Goal: Information Seeking & Learning: Learn about a topic

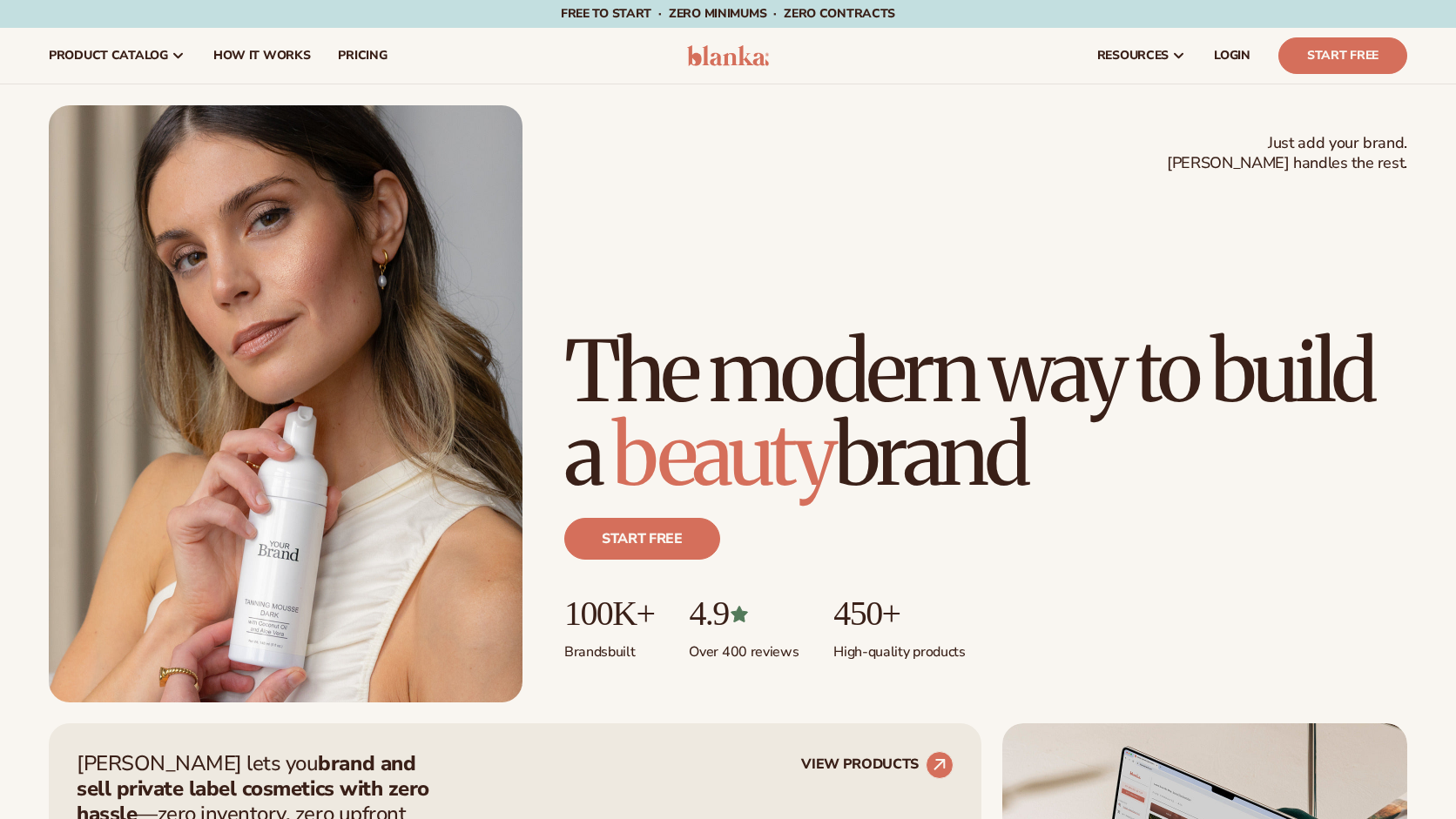
click at [345, 49] on span "pricing" at bounding box center [363, 56] width 49 height 14
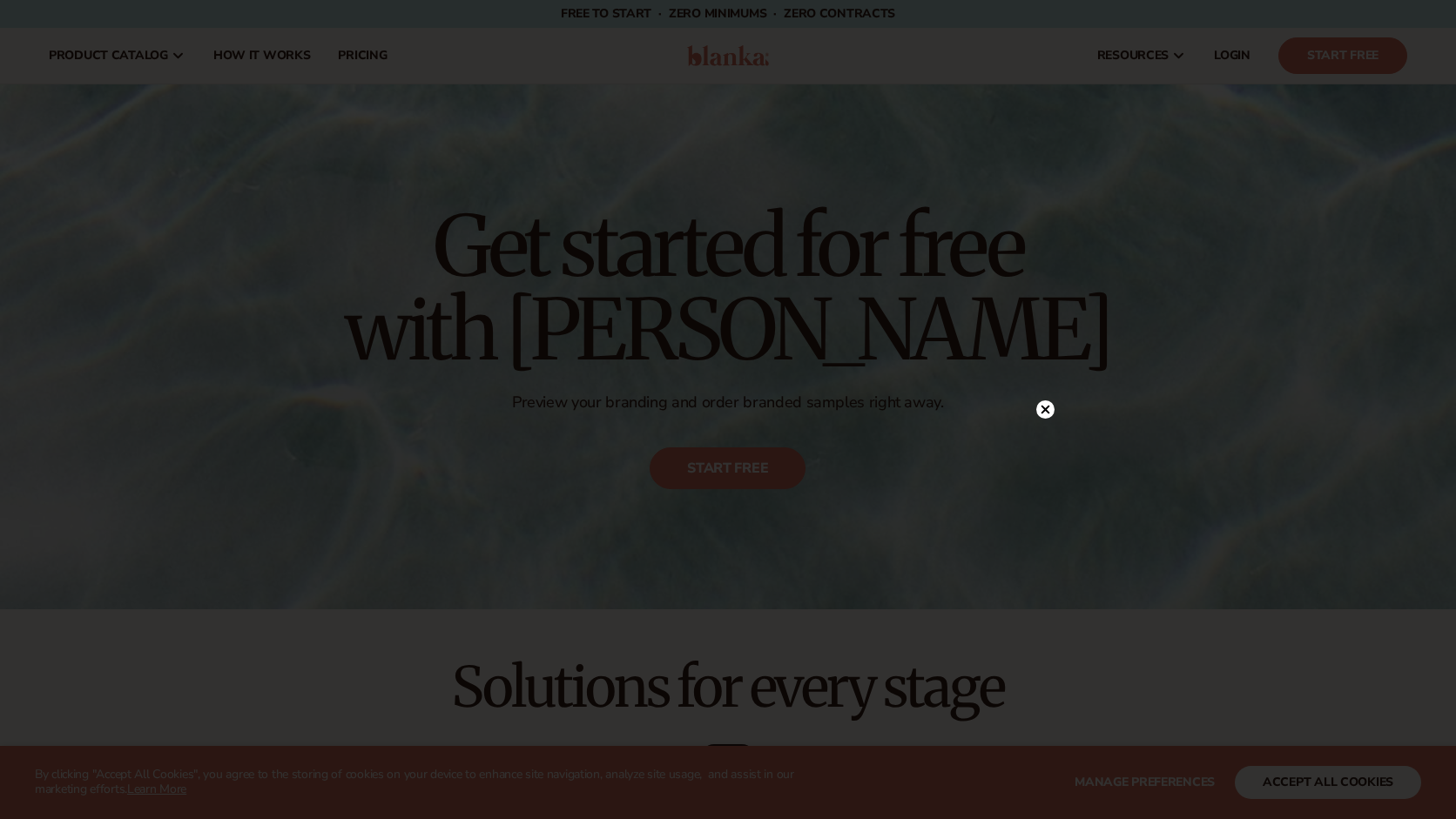
click at [1047, 410] on icon at bounding box center [1045, 410] width 9 height 9
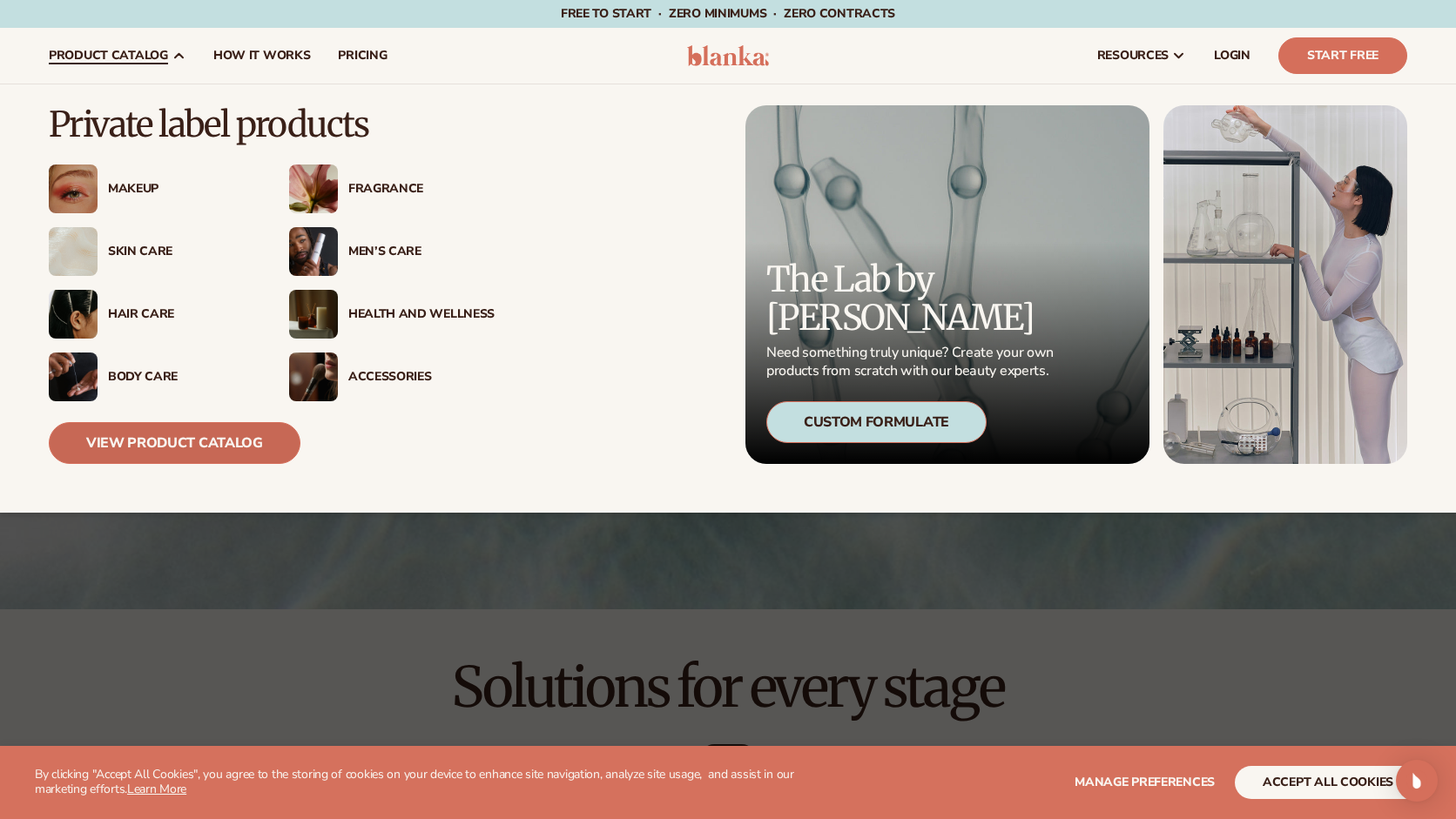
click at [161, 436] on link "View Product Catalog" at bounding box center [175, 443] width 252 height 42
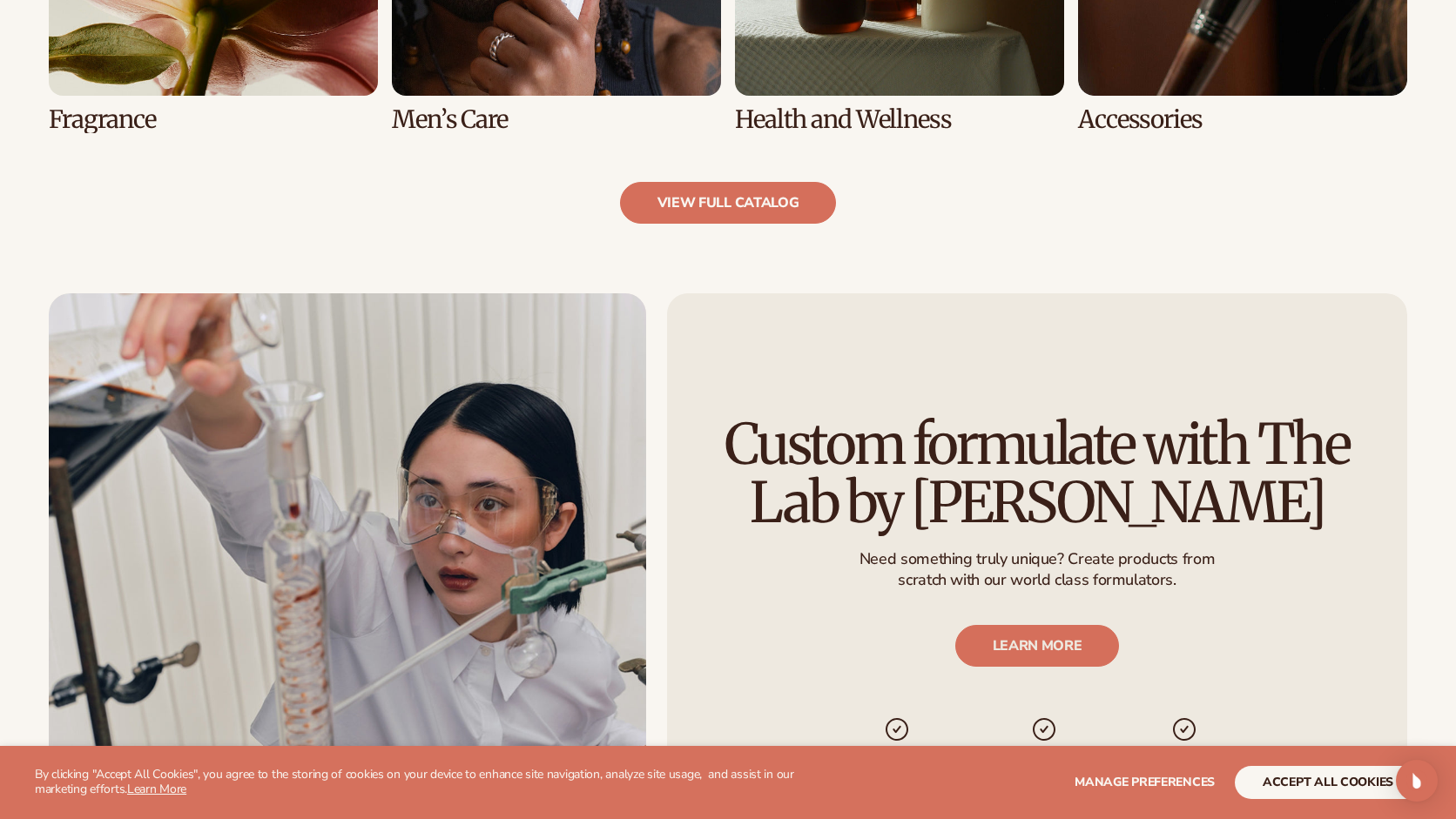
scroll to position [1938, 0]
click at [716, 213] on link "view full catalog" at bounding box center [728, 201] width 217 height 42
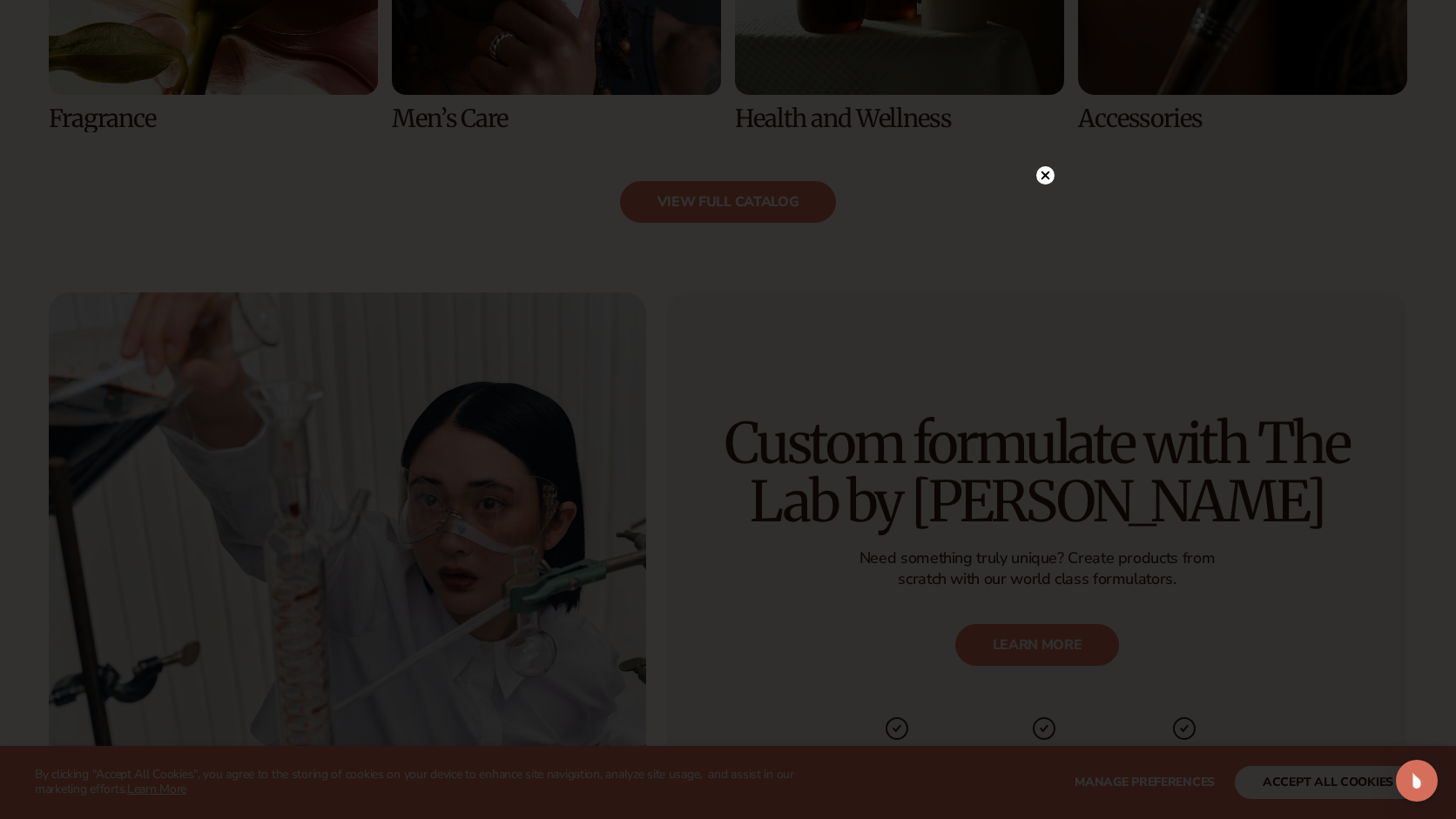
click at [1046, 186] on div at bounding box center [1045, 175] width 19 height 30
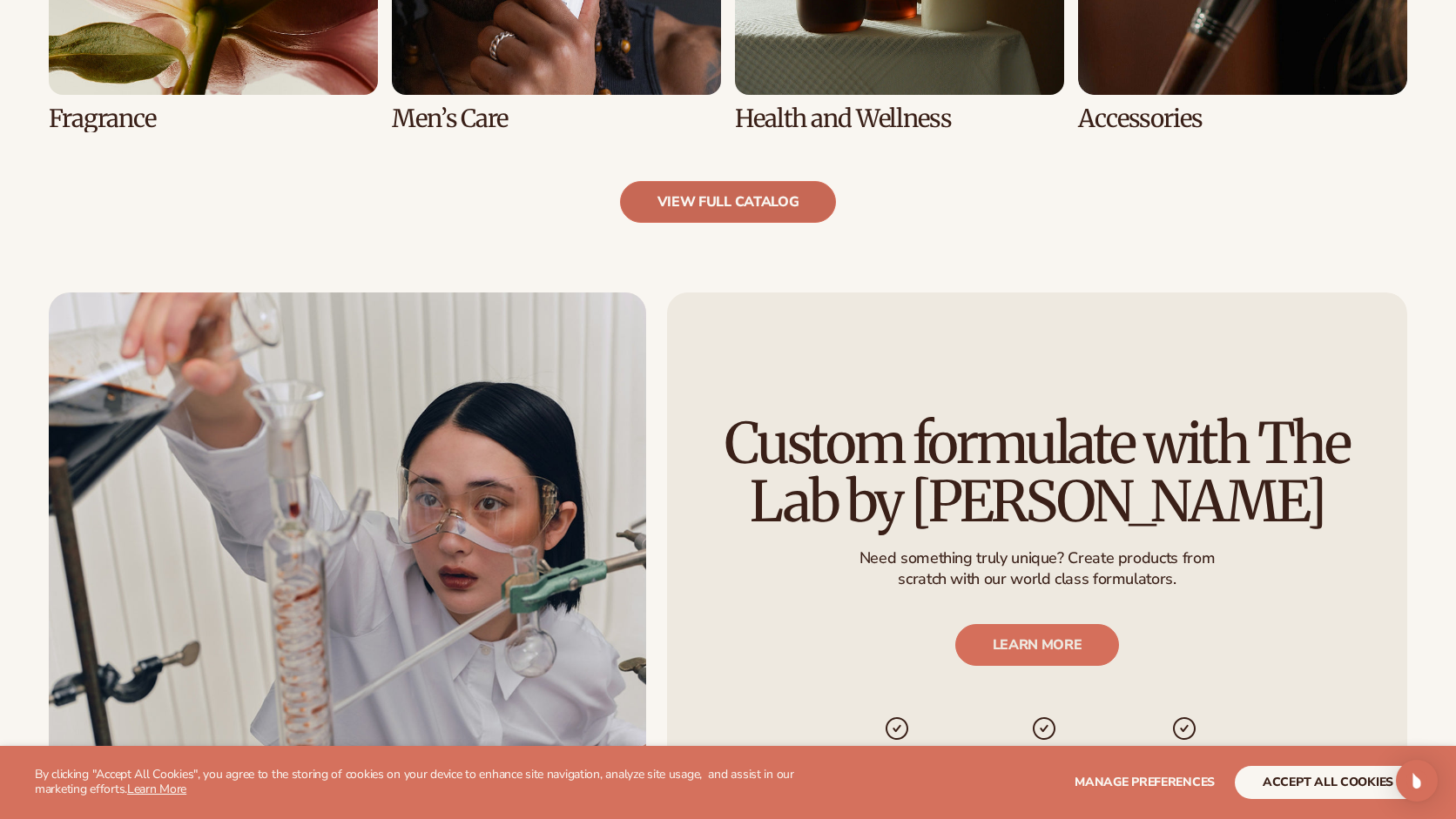
click at [776, 197] on link "view full catalog" at bounding box center [728, 201] width 217 height 42
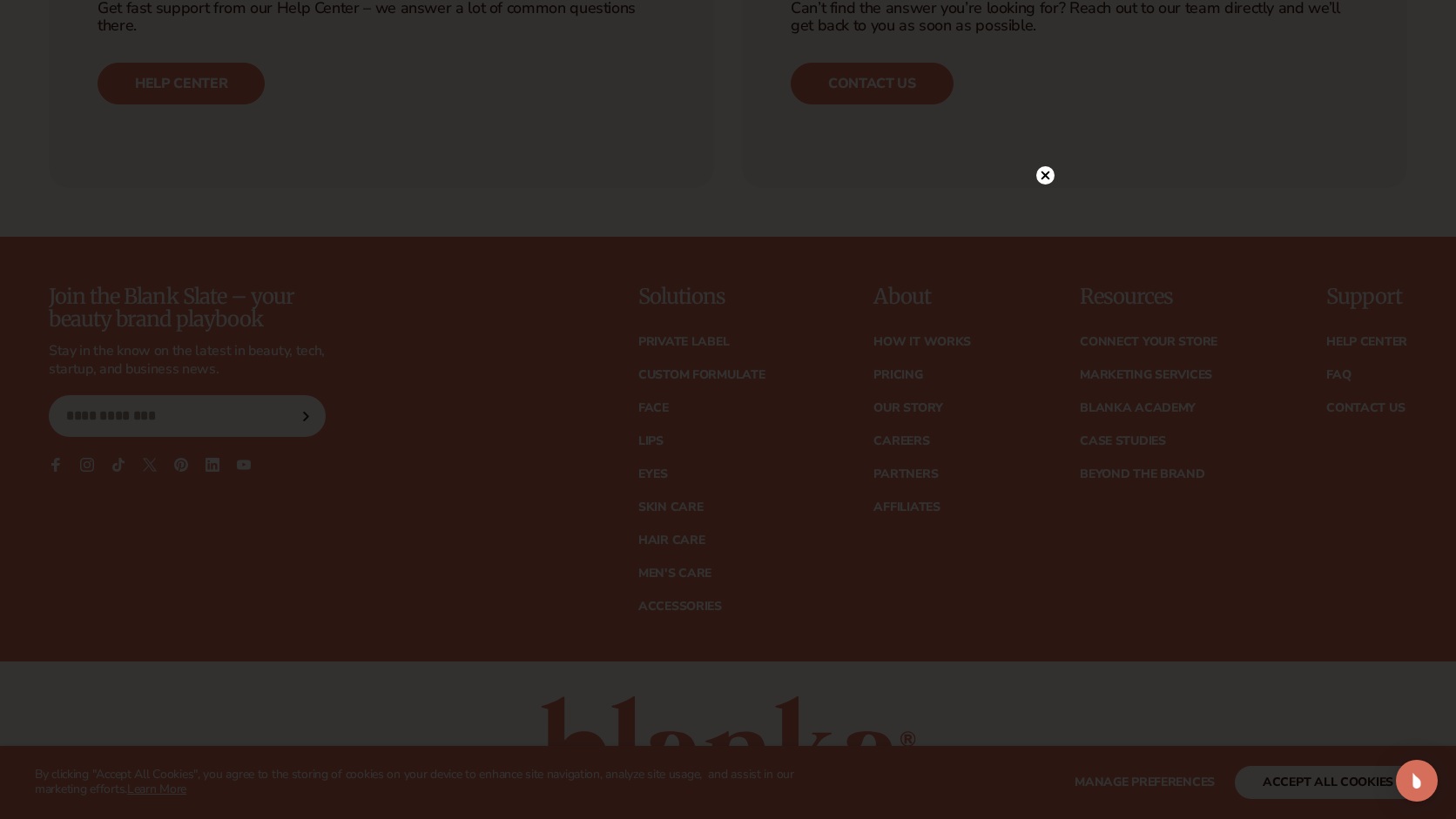
scroll to position [3222, 0]
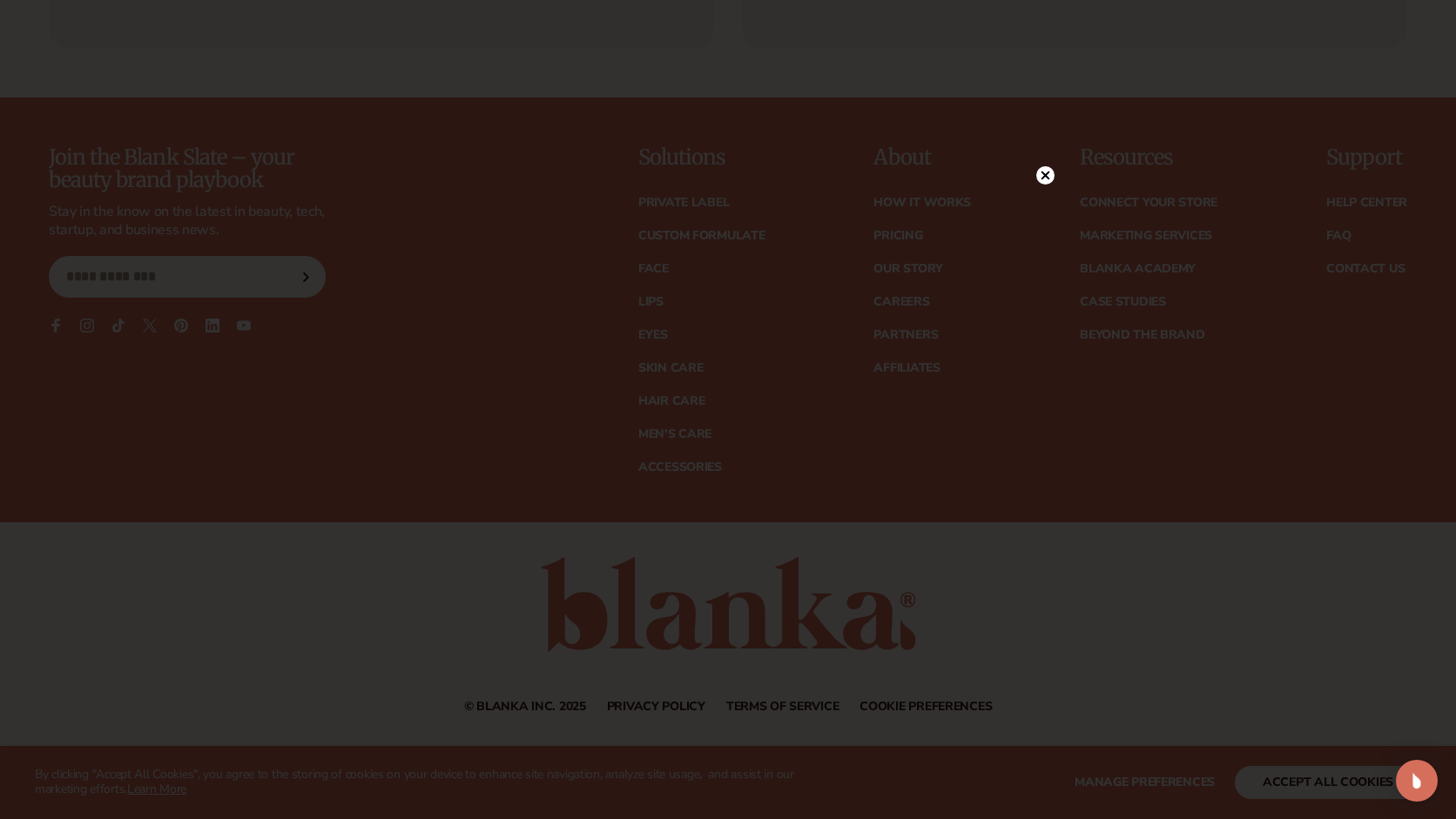
click at [1040, 178] on circle at bounding box center [1045, 175] width 19 height 19
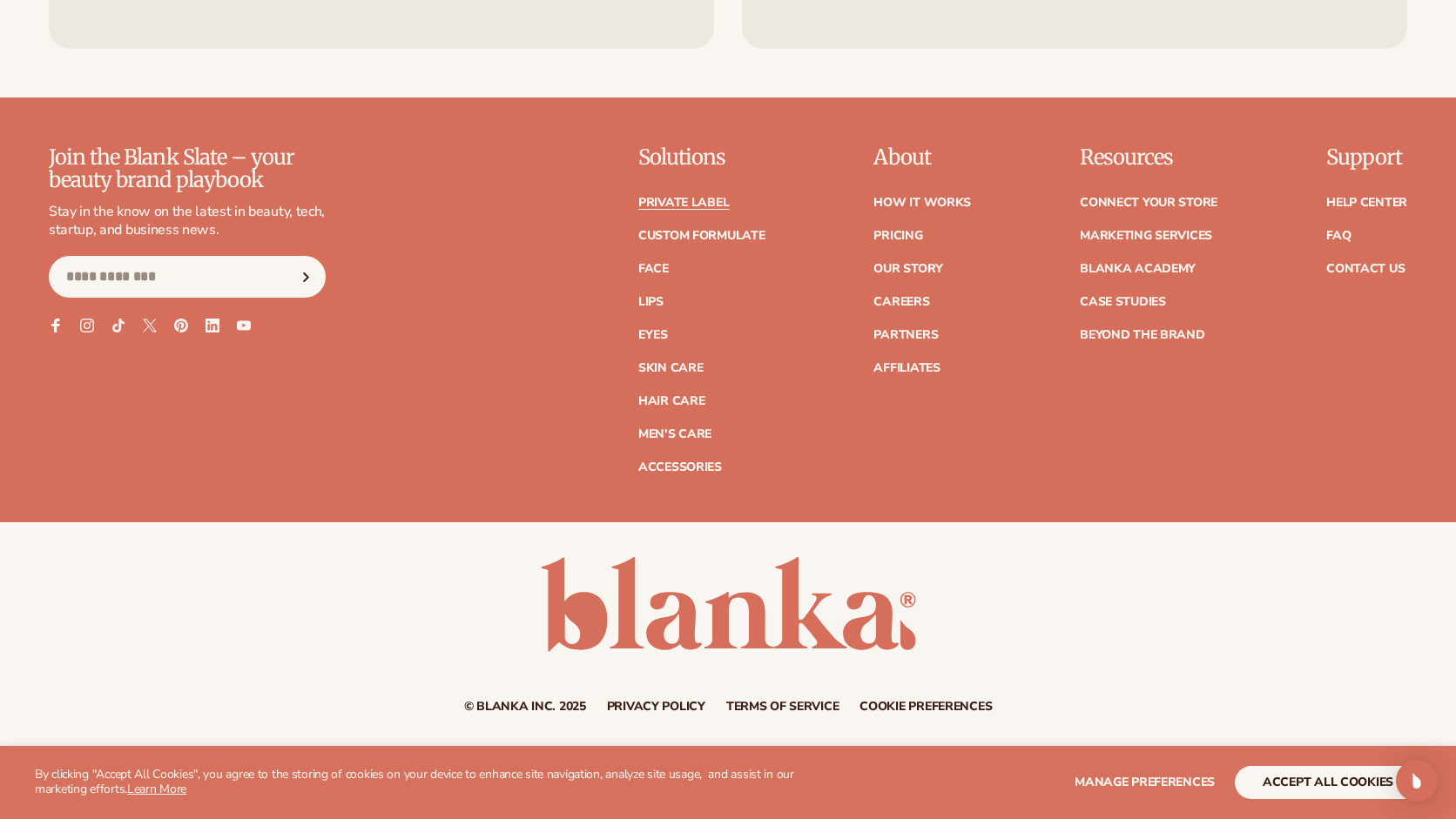
click at [687, 205] on link "Private label" at bounding box center [684, 202] width 90 height 12
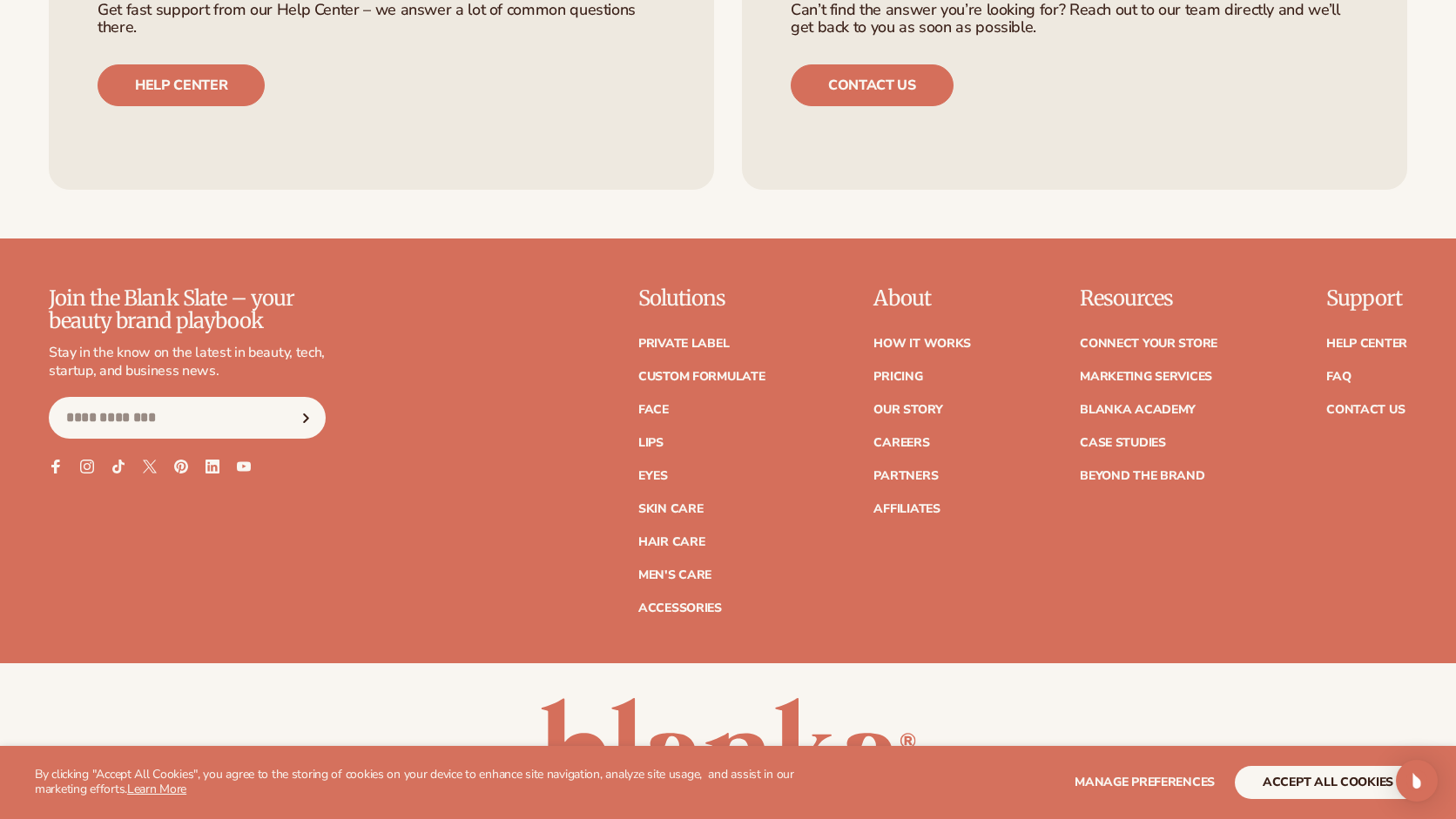
scroll to position [3085, 0]
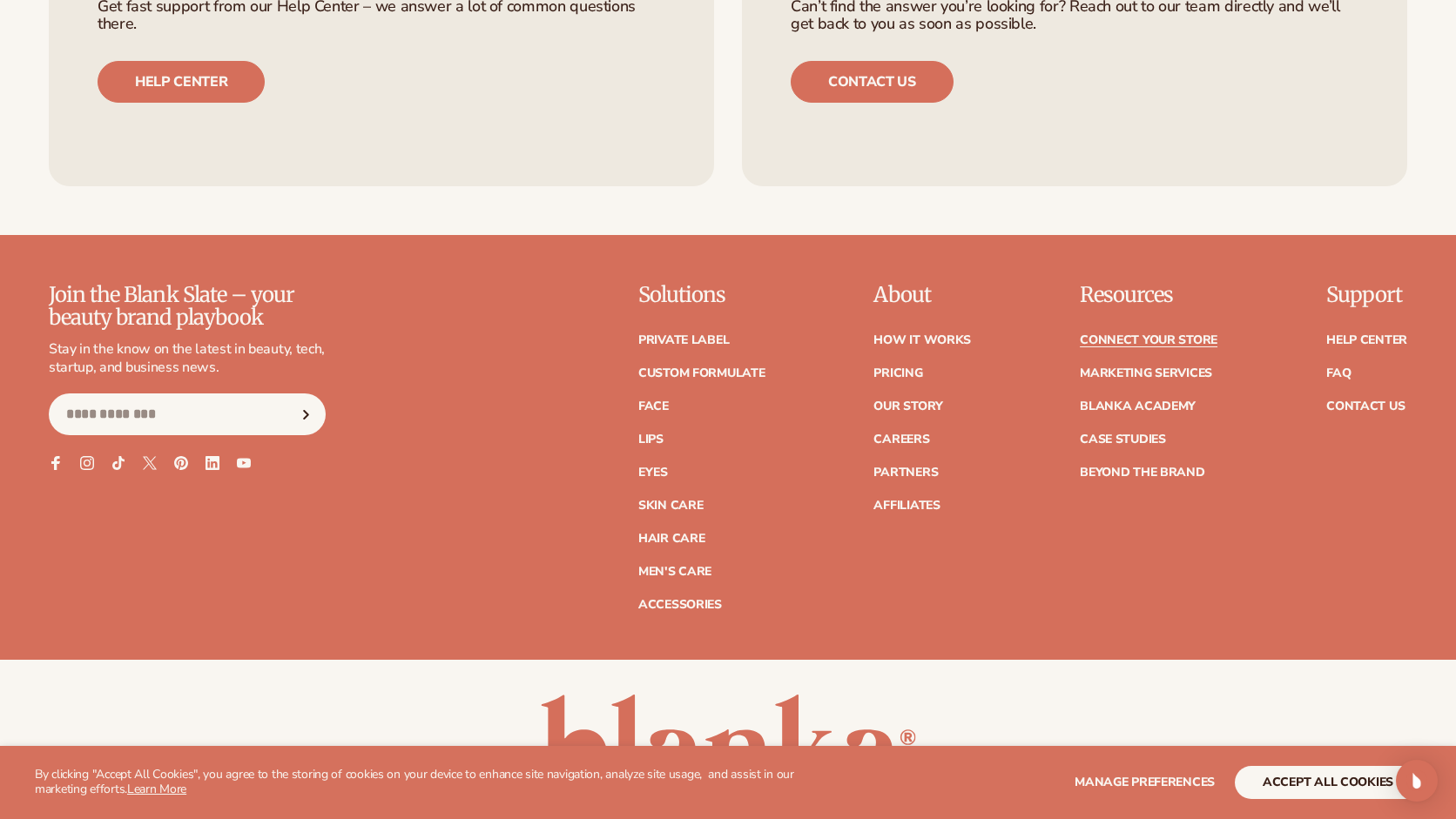
click at [1124, 335] on link "Connect your store" at bounding box center [1148, 340] width 138 height 12
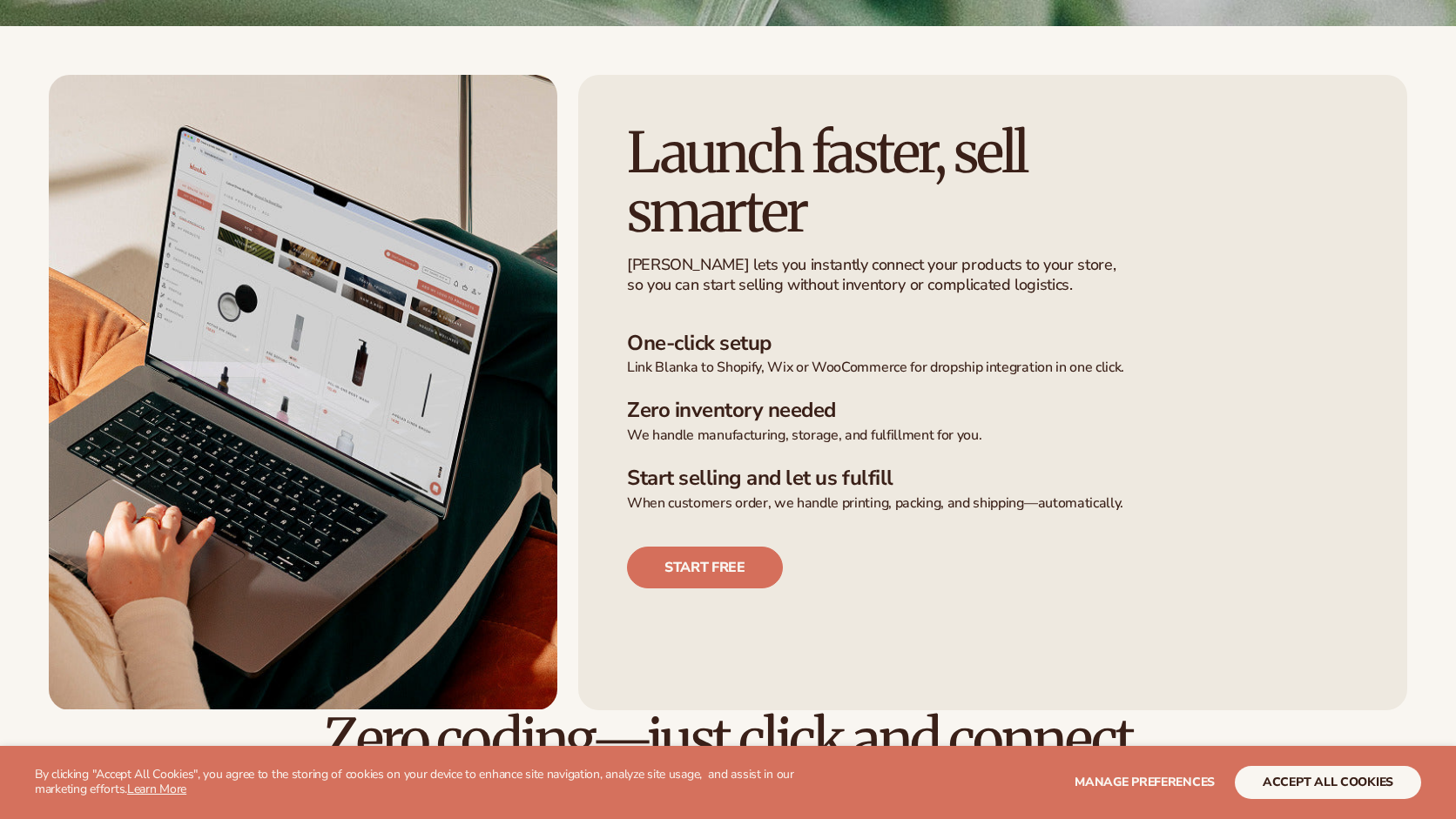
scroll to position [383, 0]
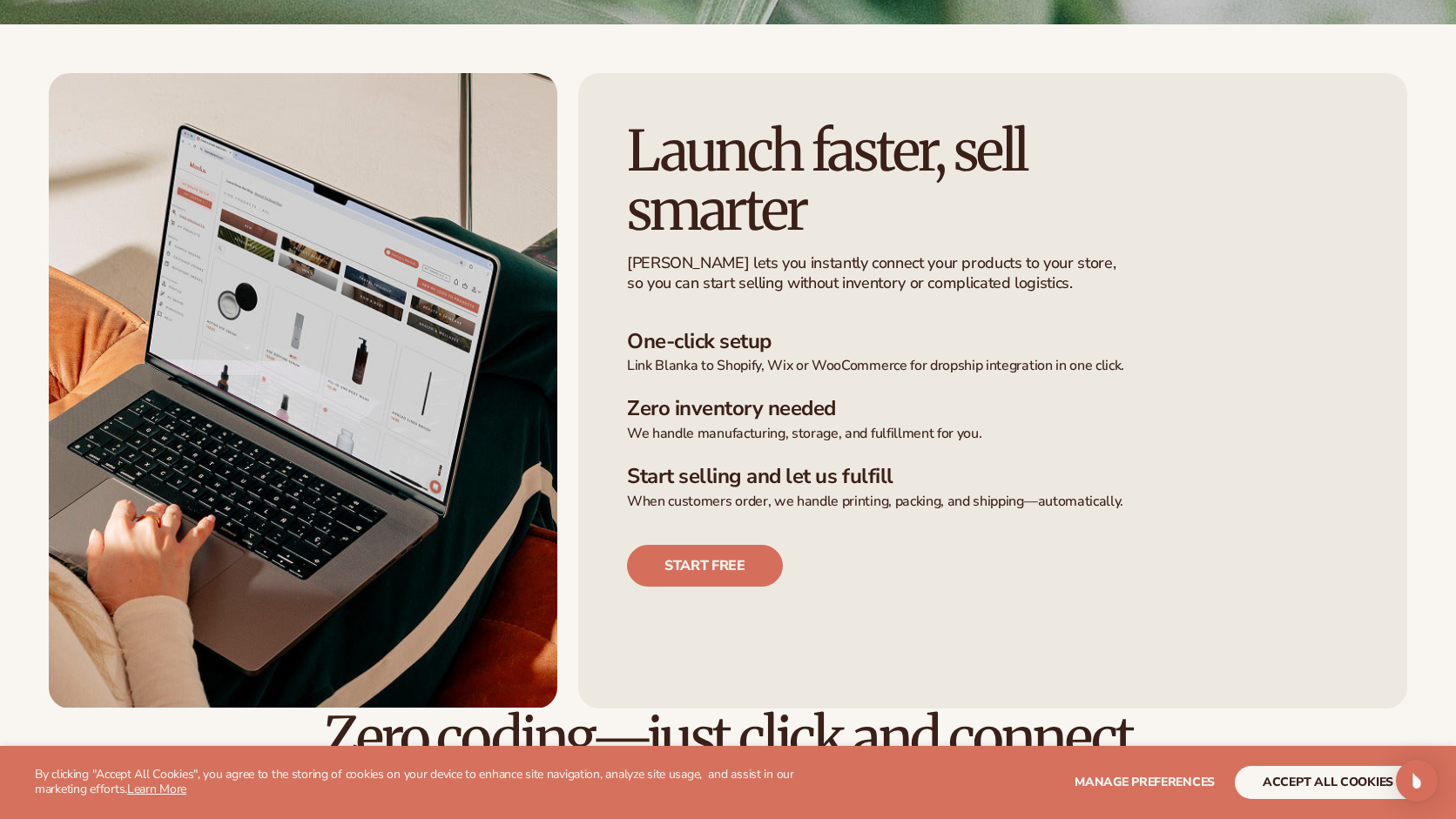
click at [900, 355] on li "One-click setup Link Blanka to Shopify, Wix or WooCommerce for dropship integra…" at bounding box center [992, 353] width 732 height 47
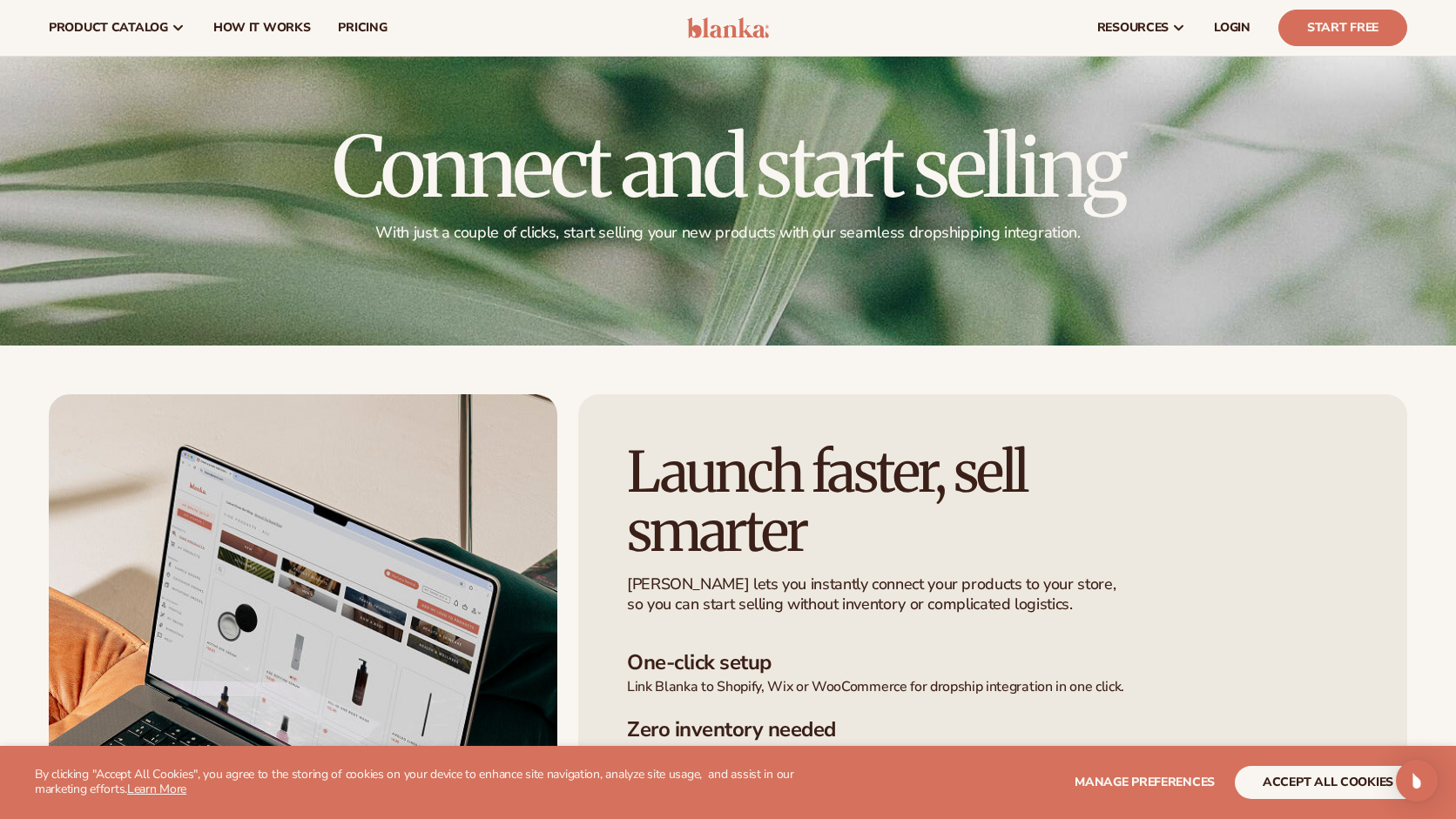
scroll to position [0, 0]
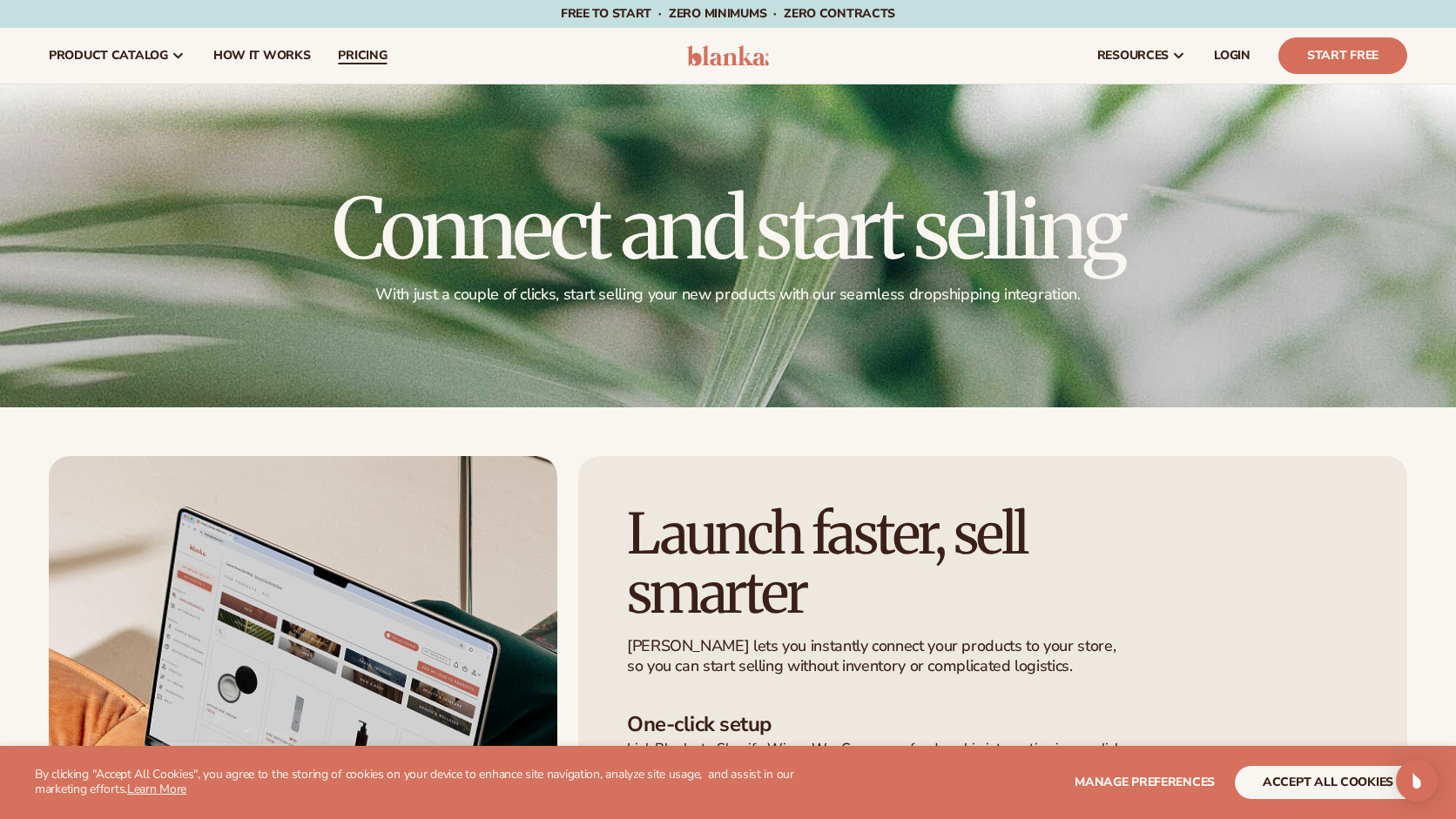
click at [357, 70] on link "pricing" at bounding box center [363, 55] width 77 height 56
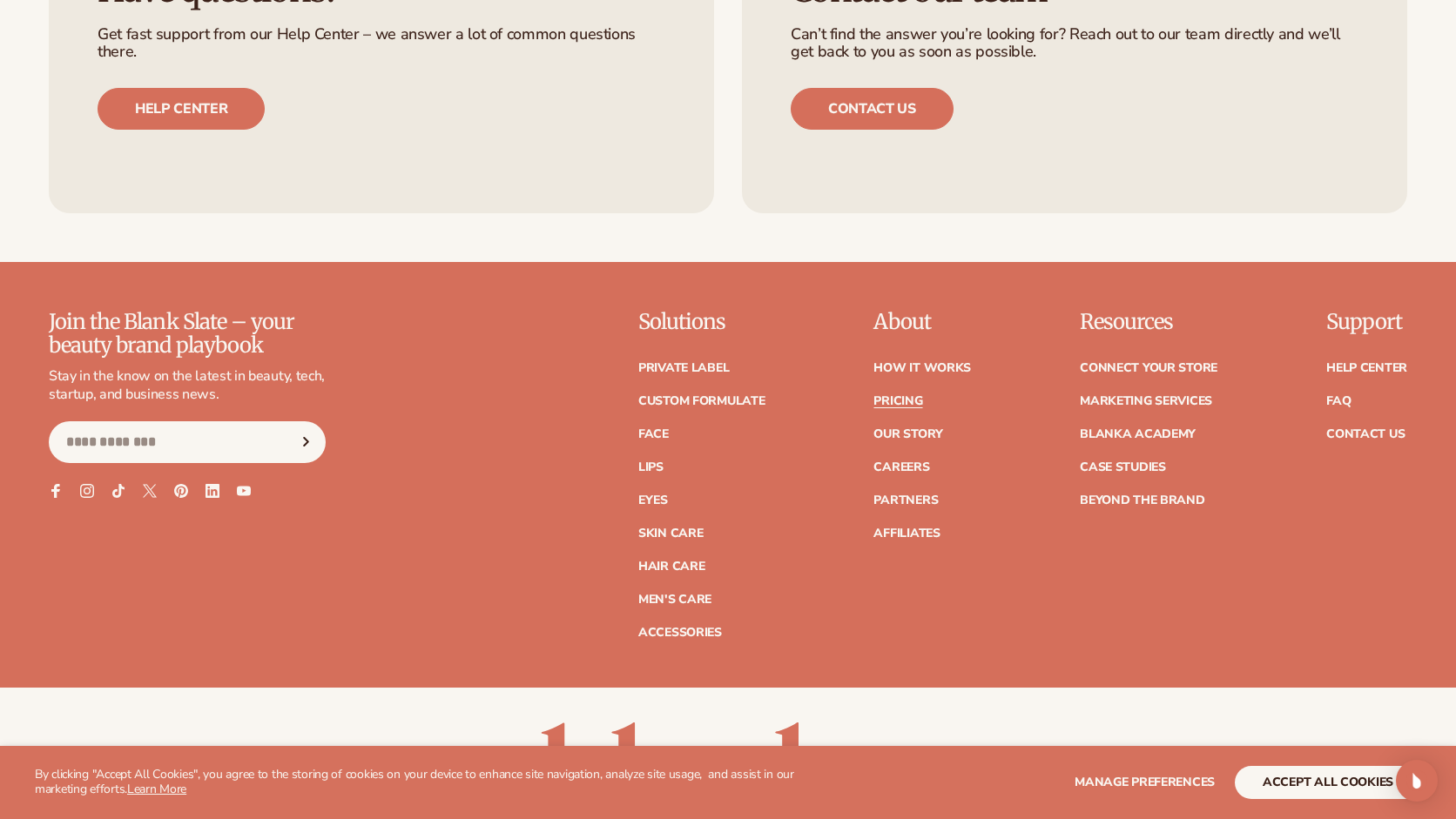
scroll to position [3554, 0]
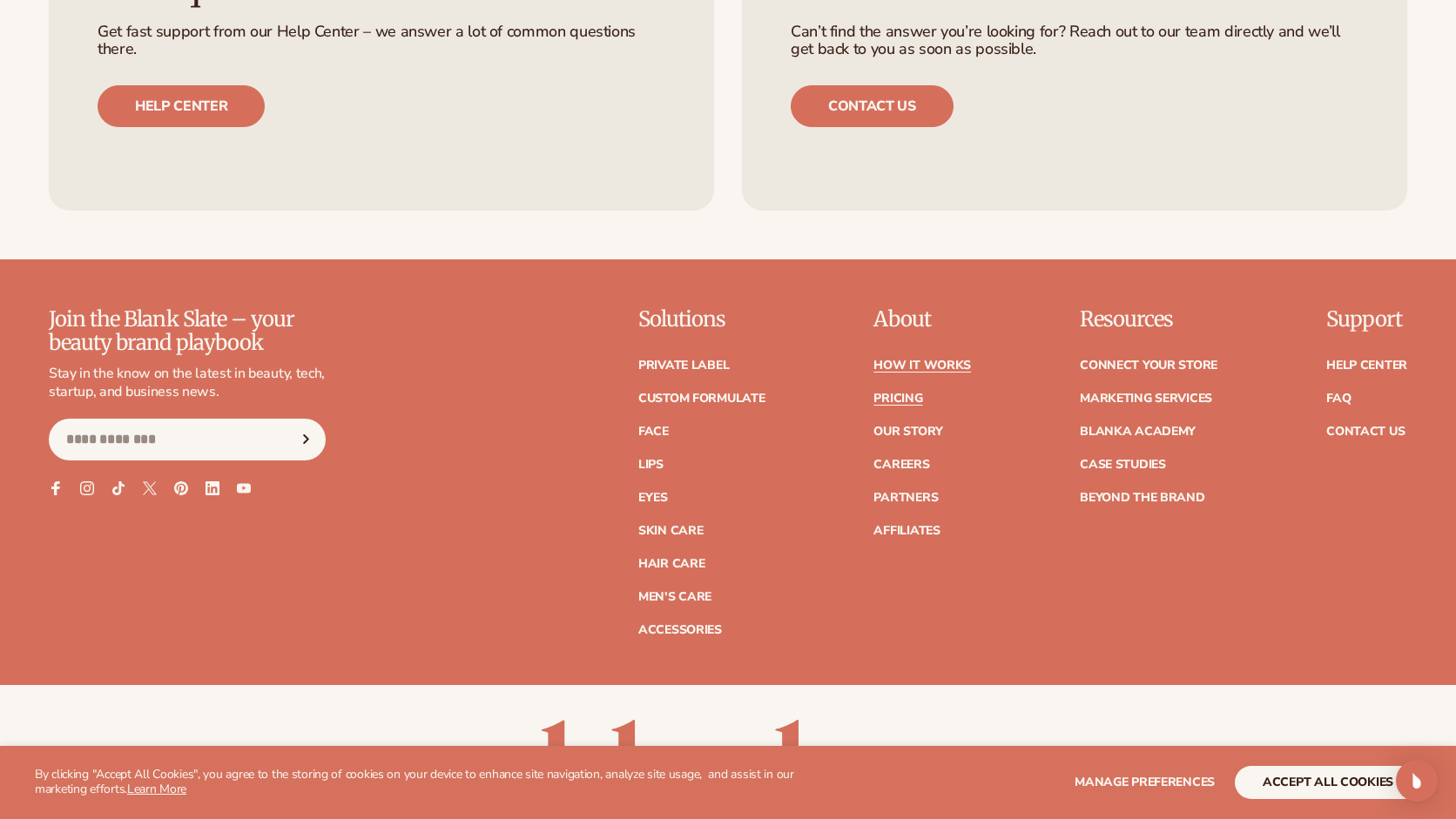
click at [905, 367] on link "How It Works" at bounding box center [922, 365] width 97 height 12
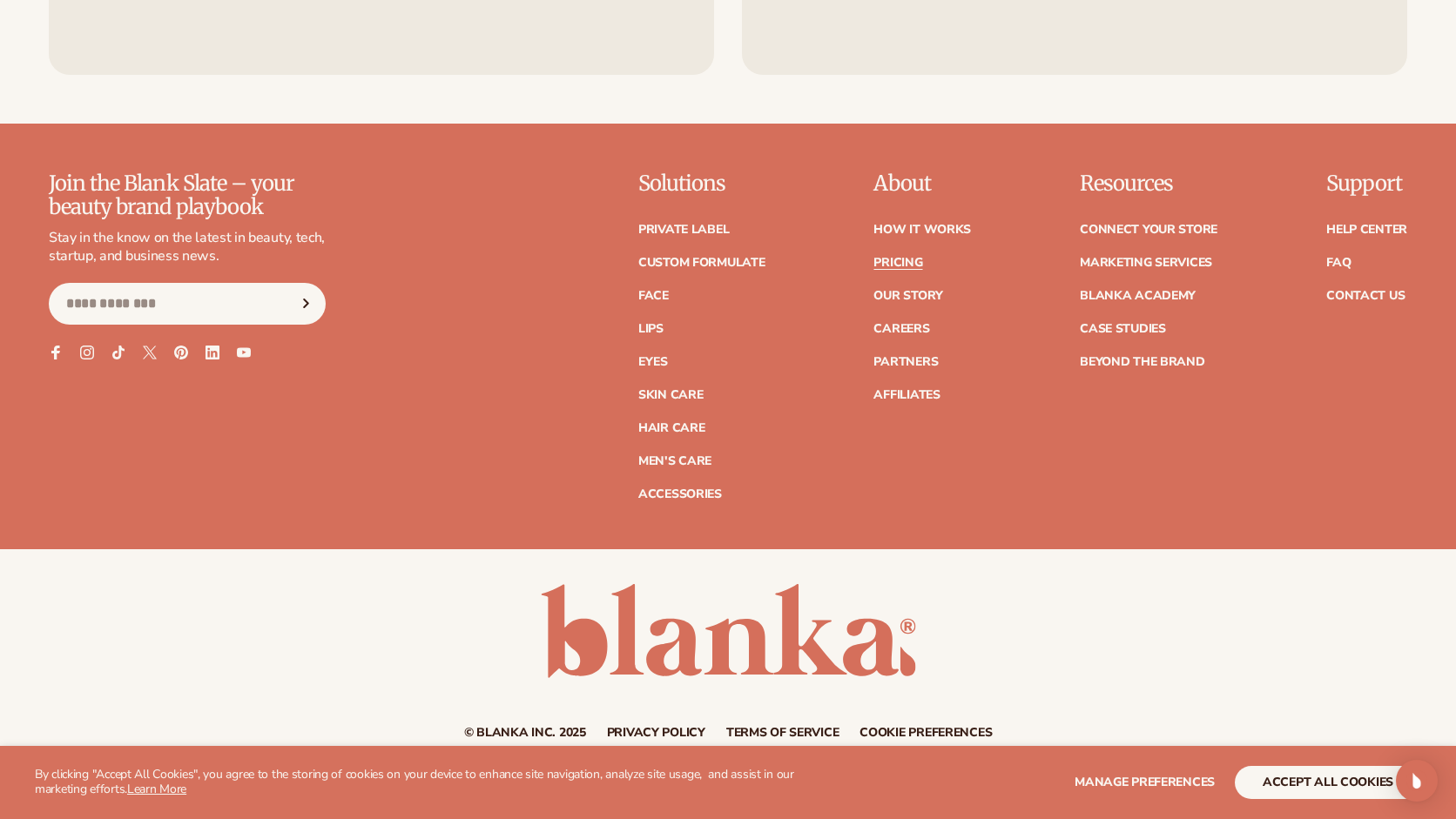
scroll to position [3716, 0]
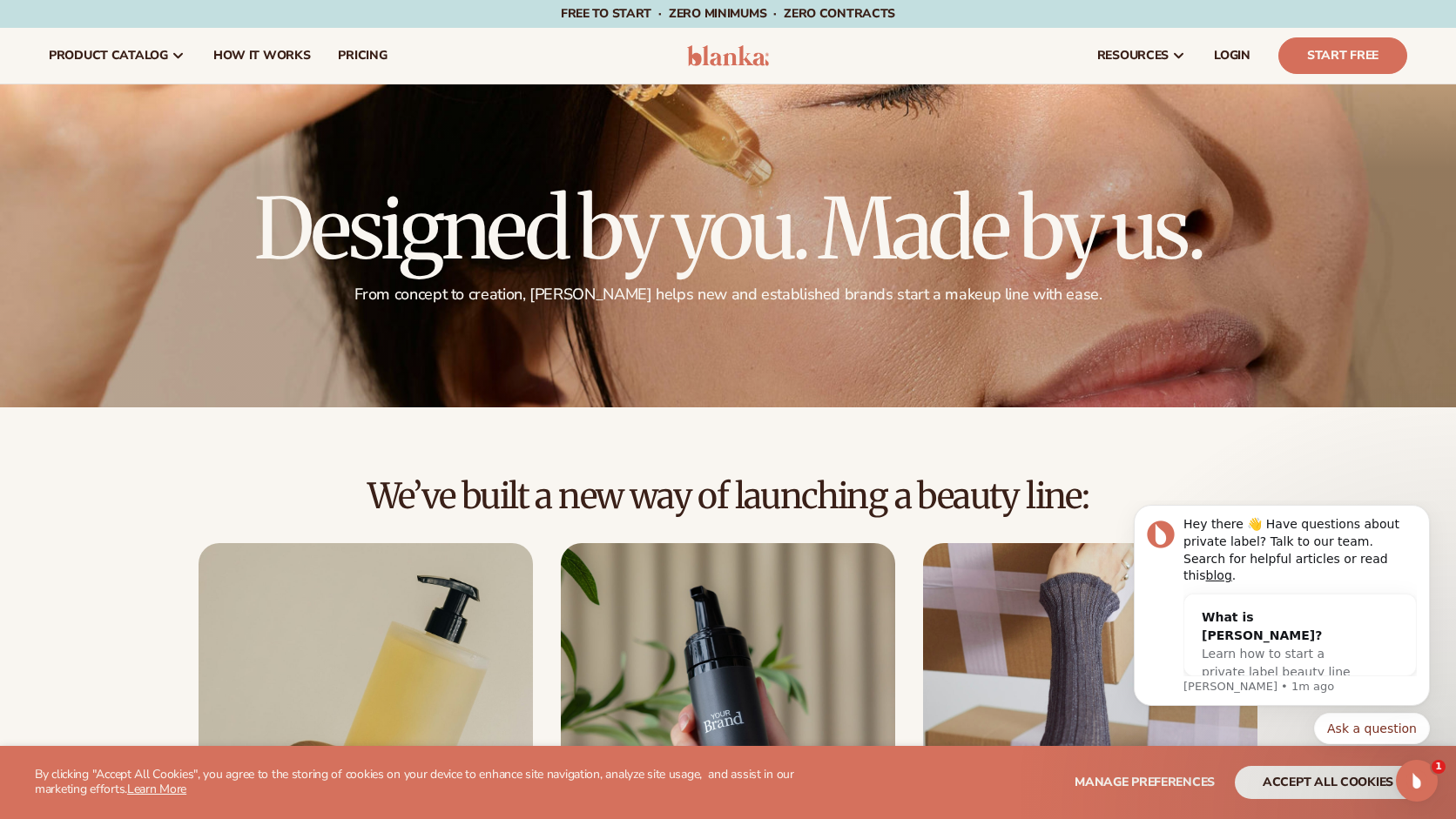
click at [725, 58] on img at bounding box center [728, 55] width 83 height 21
